Goal: Check status: Check status

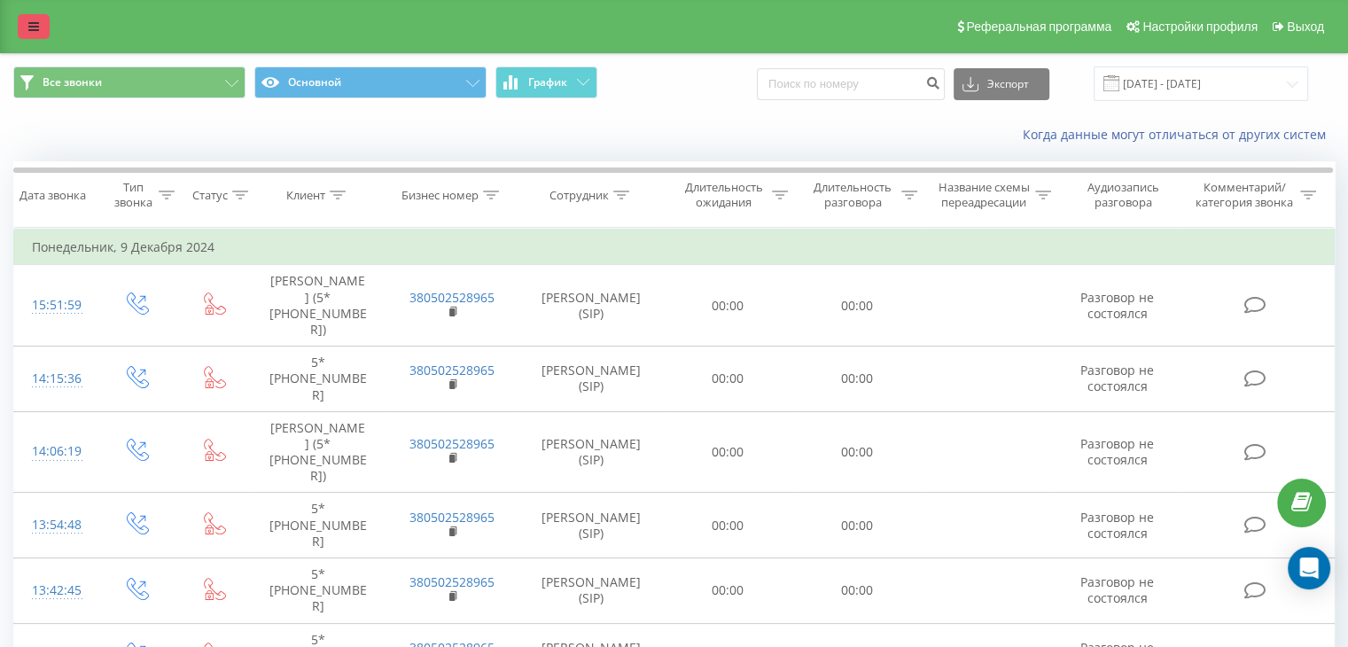
click at [29, 24] on icon at bounding box center [33, 26] width 11 height 12
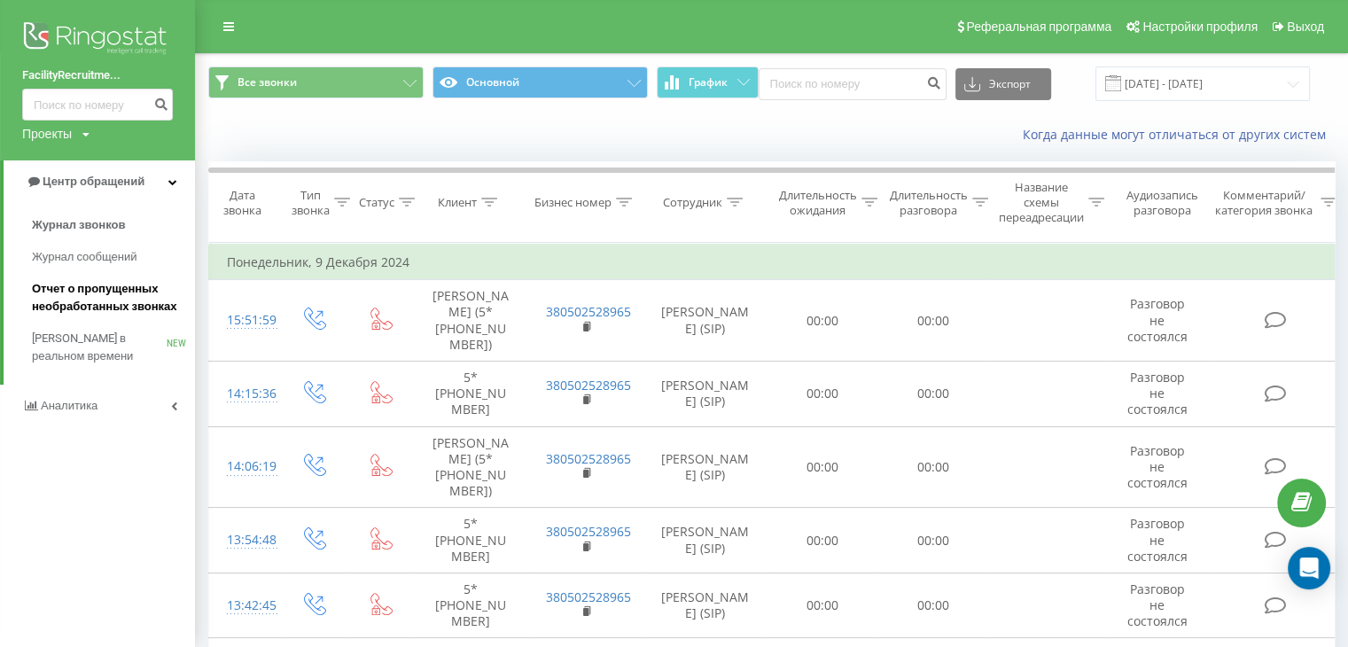
click at [74, 290] on span "Отчет о пропущенных необработанных звонках" at bounding box center [109, 297] width 154 height 35
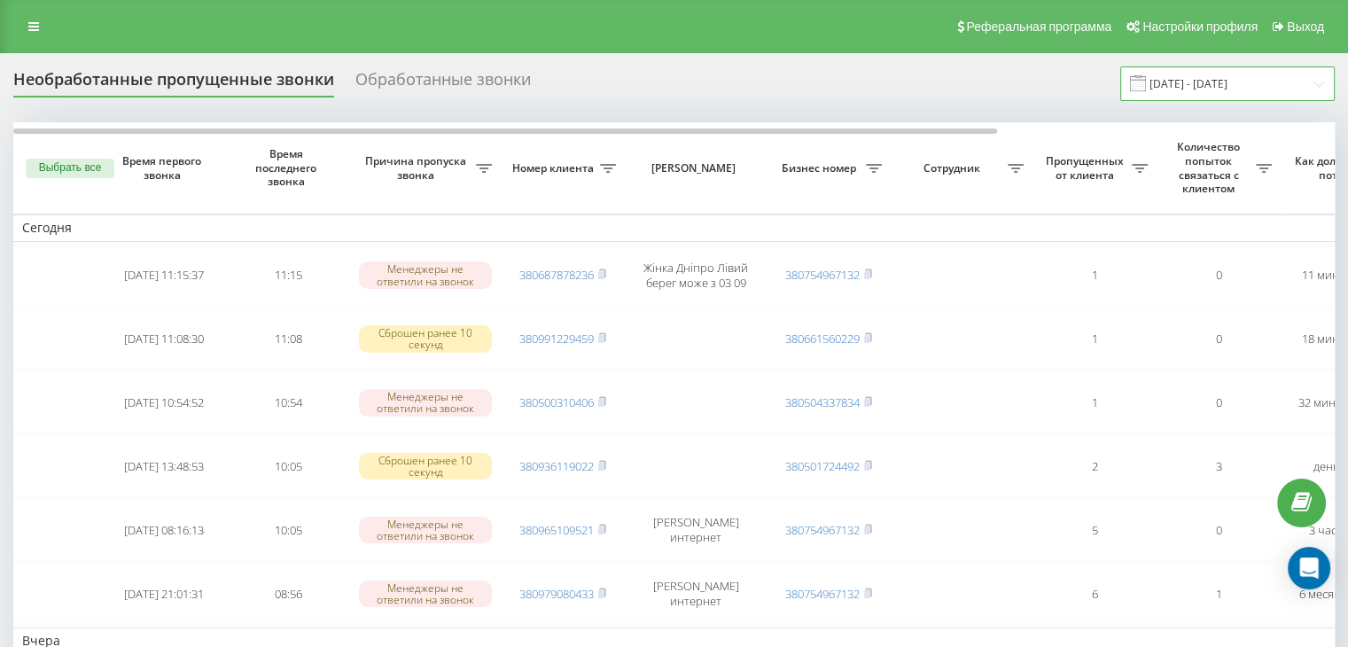
click at [1221, 83] on input "[DATE] - [DATE]" at bounding box center [1227, 83] width 215 height 35
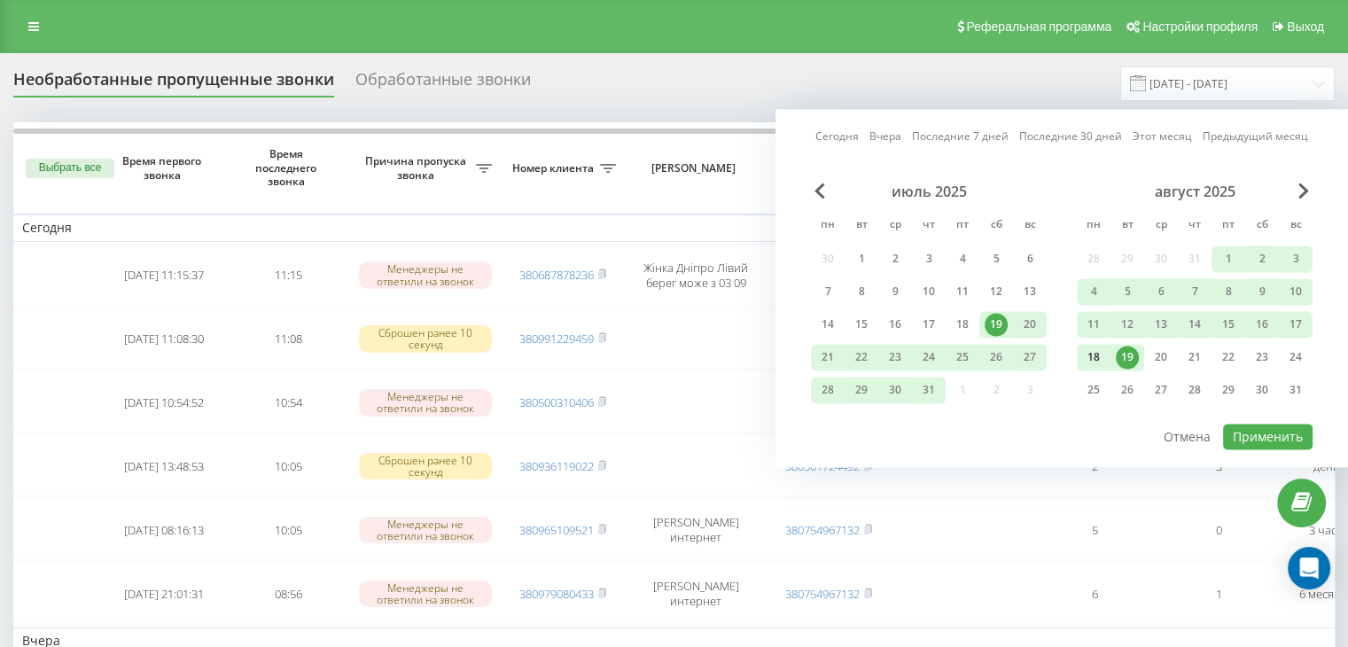
click at [1086, 355] on div "18" at bounding box center [1093, 357] width 23 height 23
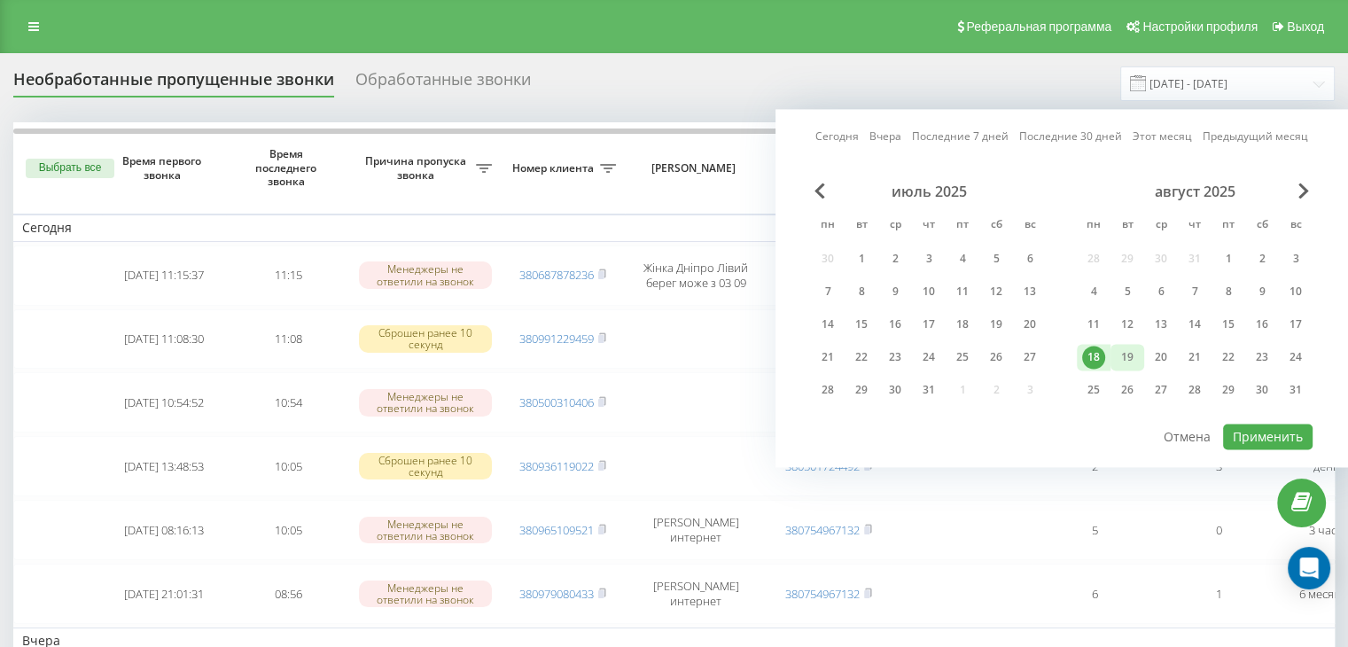
click at [1125, 355] on div "19" at bounding box center [1127, 357] width 23 height 23
click at [1265, 430] on button "Применить" at bounding box center [1268, 437] width 90 height 26
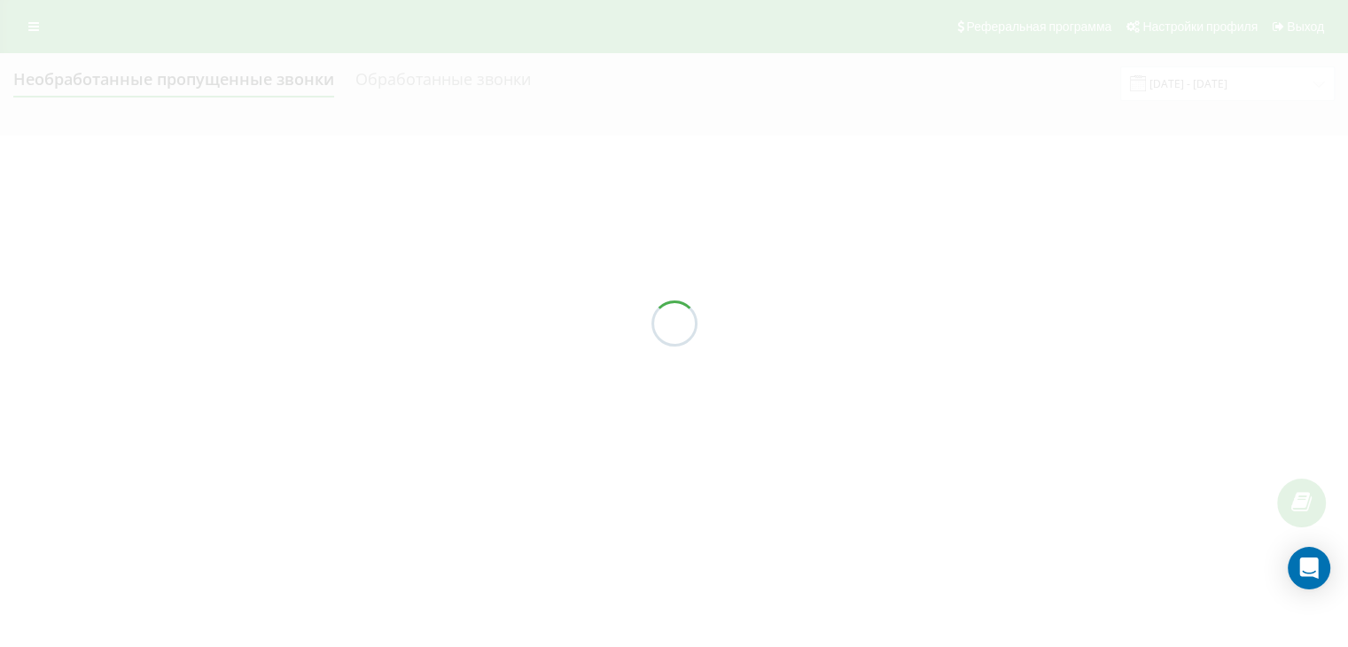
type input "[DATE] - [DATE]"
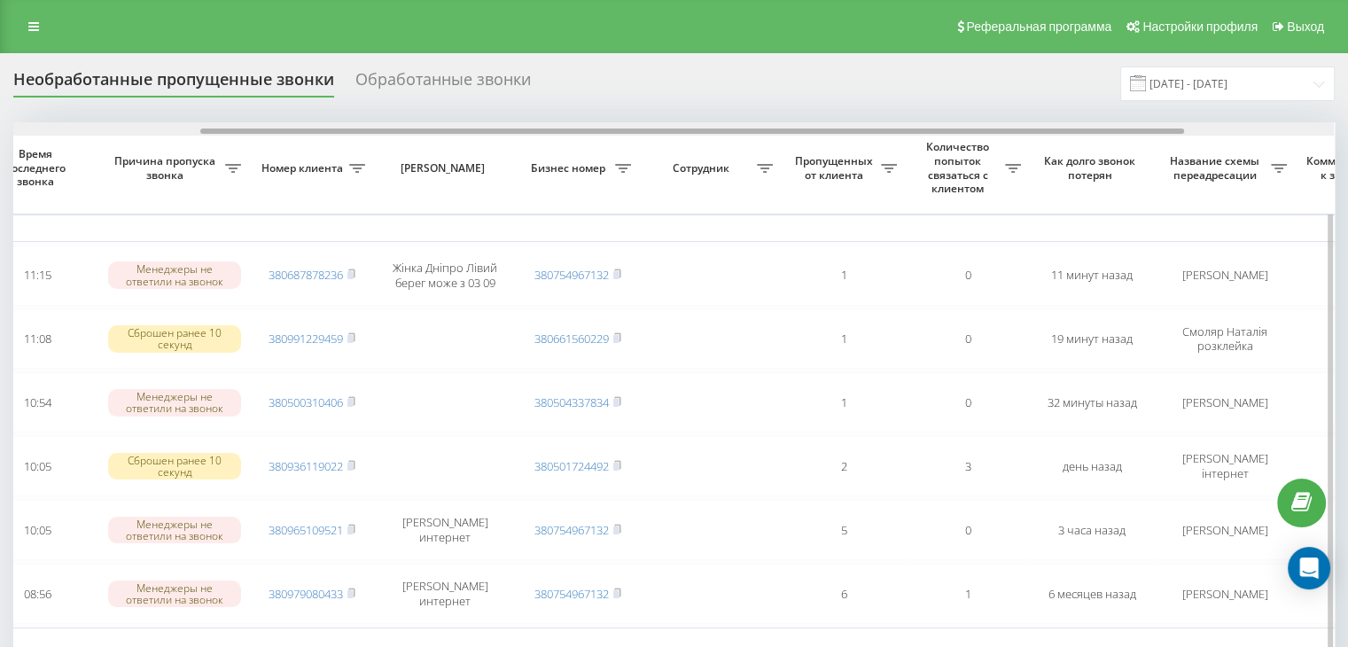
scroll to position [0, 265]
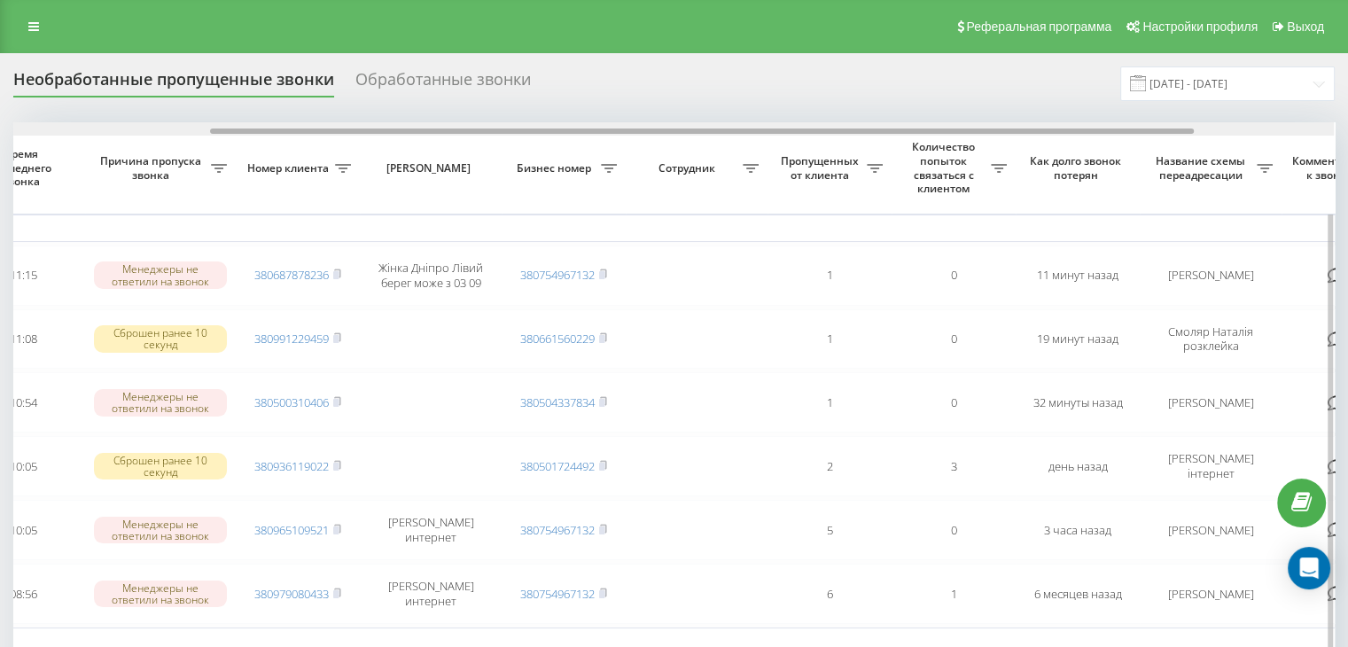
drag, startPoint x: 691, startPoint y: 129, endPoint x: 889, endPoint y: 136, distance: 197.8
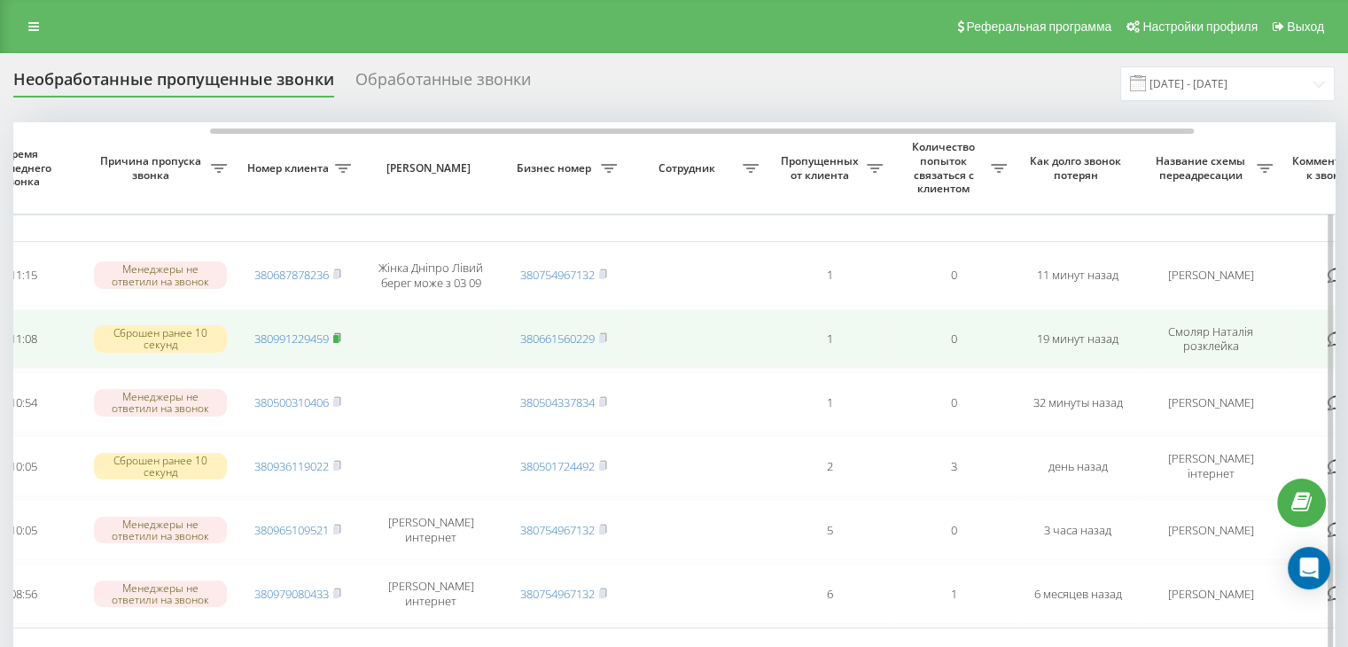
click at [339, 335] on rect at bounding box center [335, 339] width 5 height 8
